Goal: Task Accomplishment & Management: Manage account settings

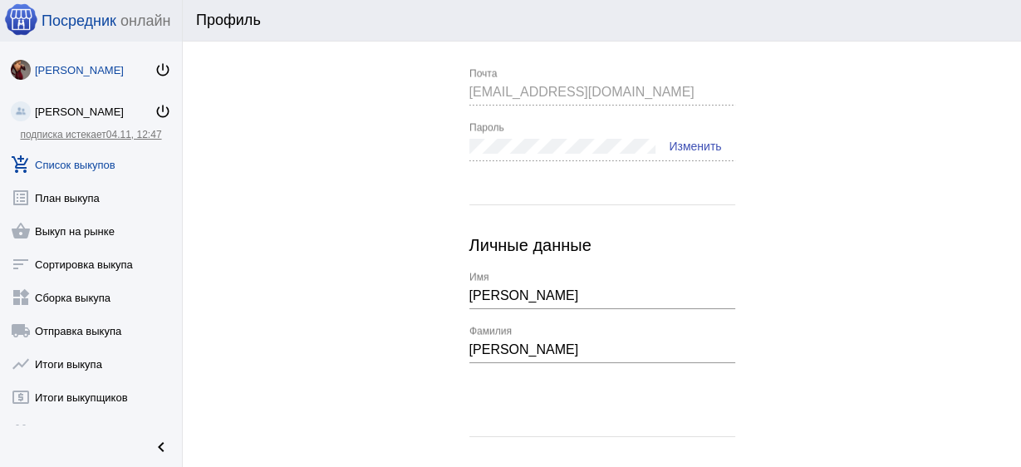
click at [98, 174] on link "add_shopping_cart Список выкупов" at bounding box center [91, 161] width 182 height 33
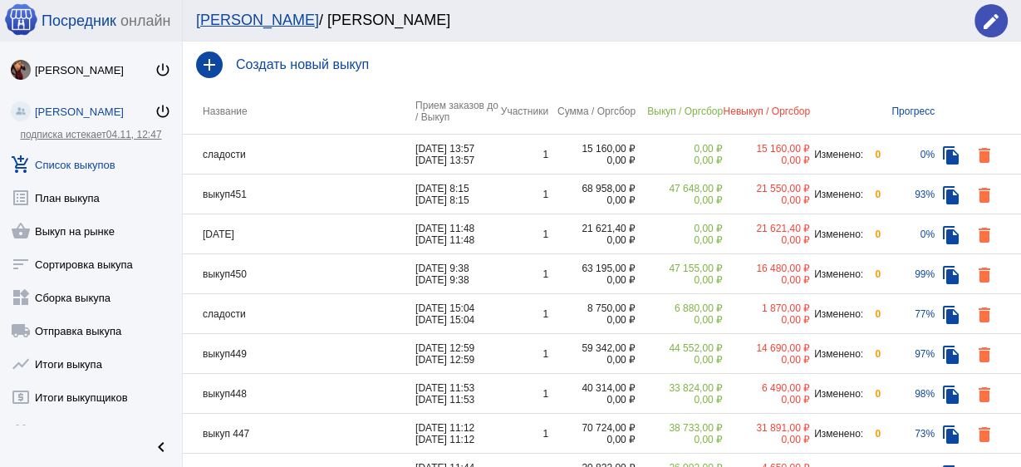
click at [305, 201] on td "выкуп451" at bounding box center [299, 194] width 233 height 40
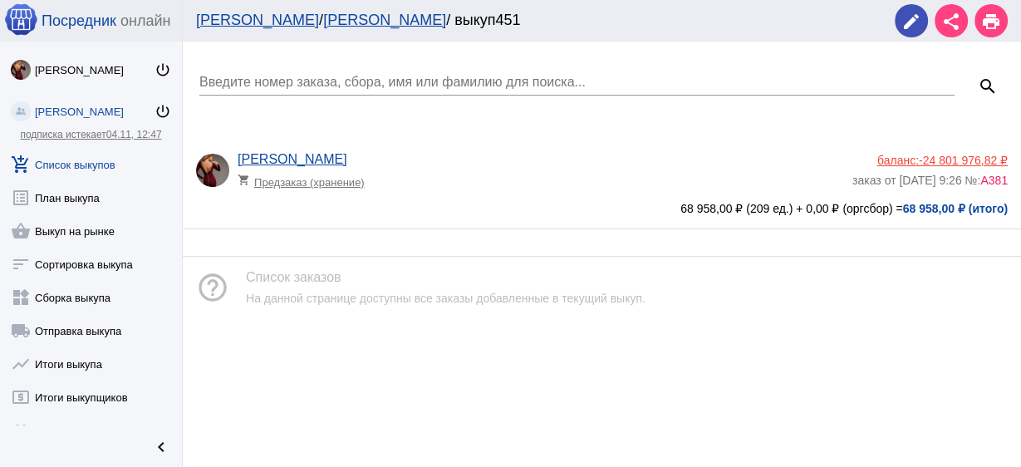
click at [546, 193] on div "[PERSON_NAME] shopping_cart Предзаказ (хранение)" at bounding box center [545, 174] width 615 height 45
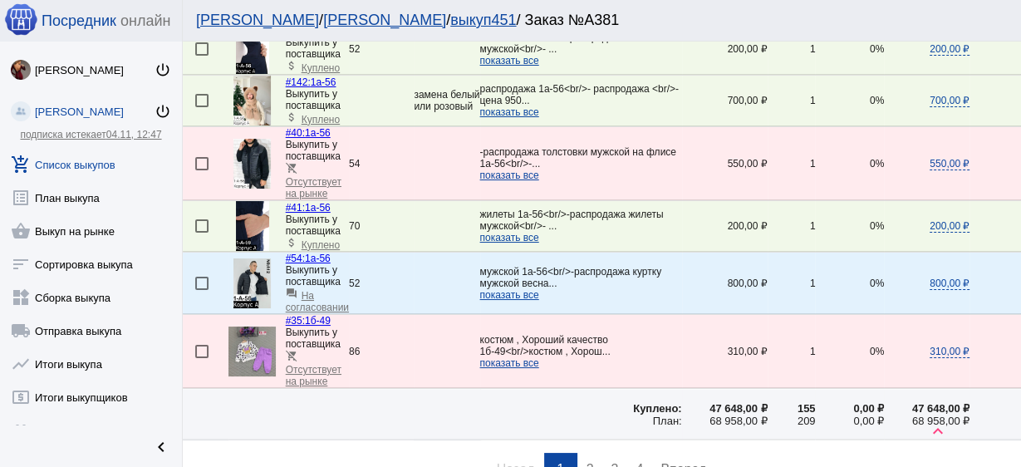
scroll to position [2659, 0]
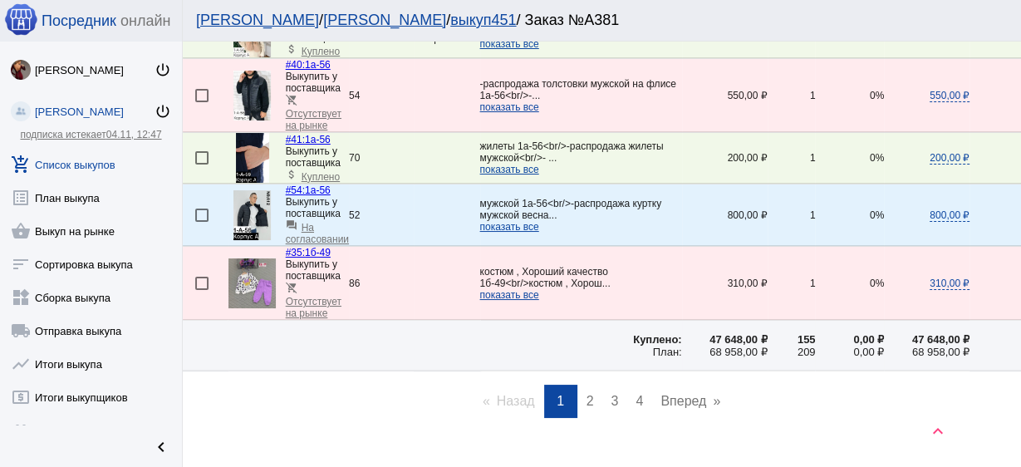
click at [587, 394] on span "2" at bounding box center [590, 401] width 7 height 14
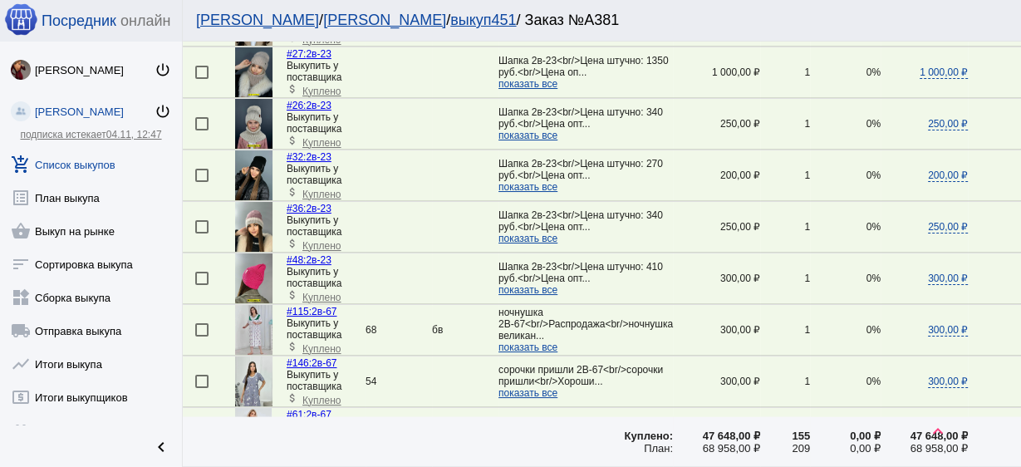
scroll to position [2326, 0]
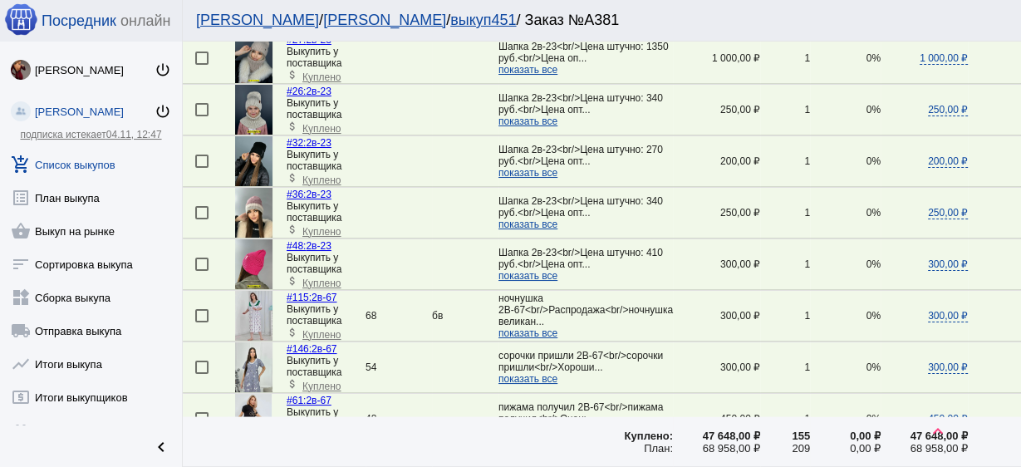
click at [512, 230] on span "показать все" at bounding box center [528, 225] width 59 height 12
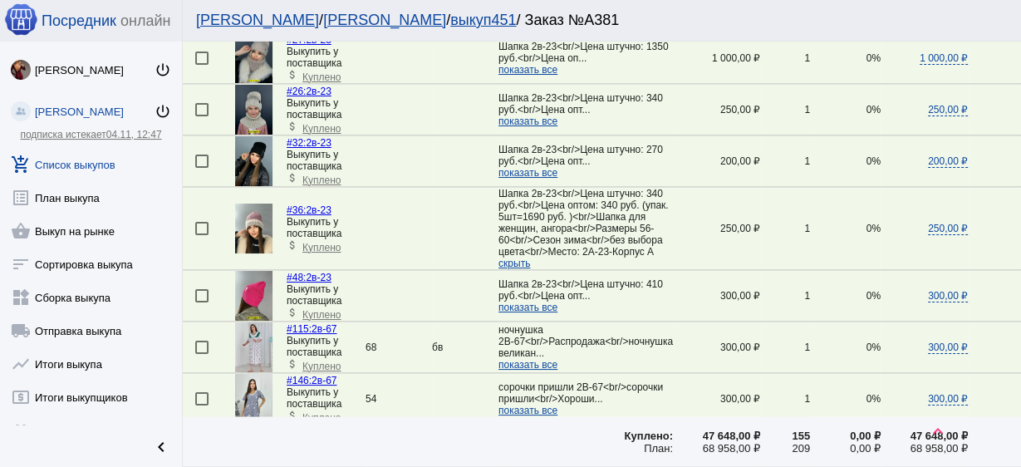
scroll to position [2655, 0]
